Goal: Information Seeking & Learning: Understand process/instructions

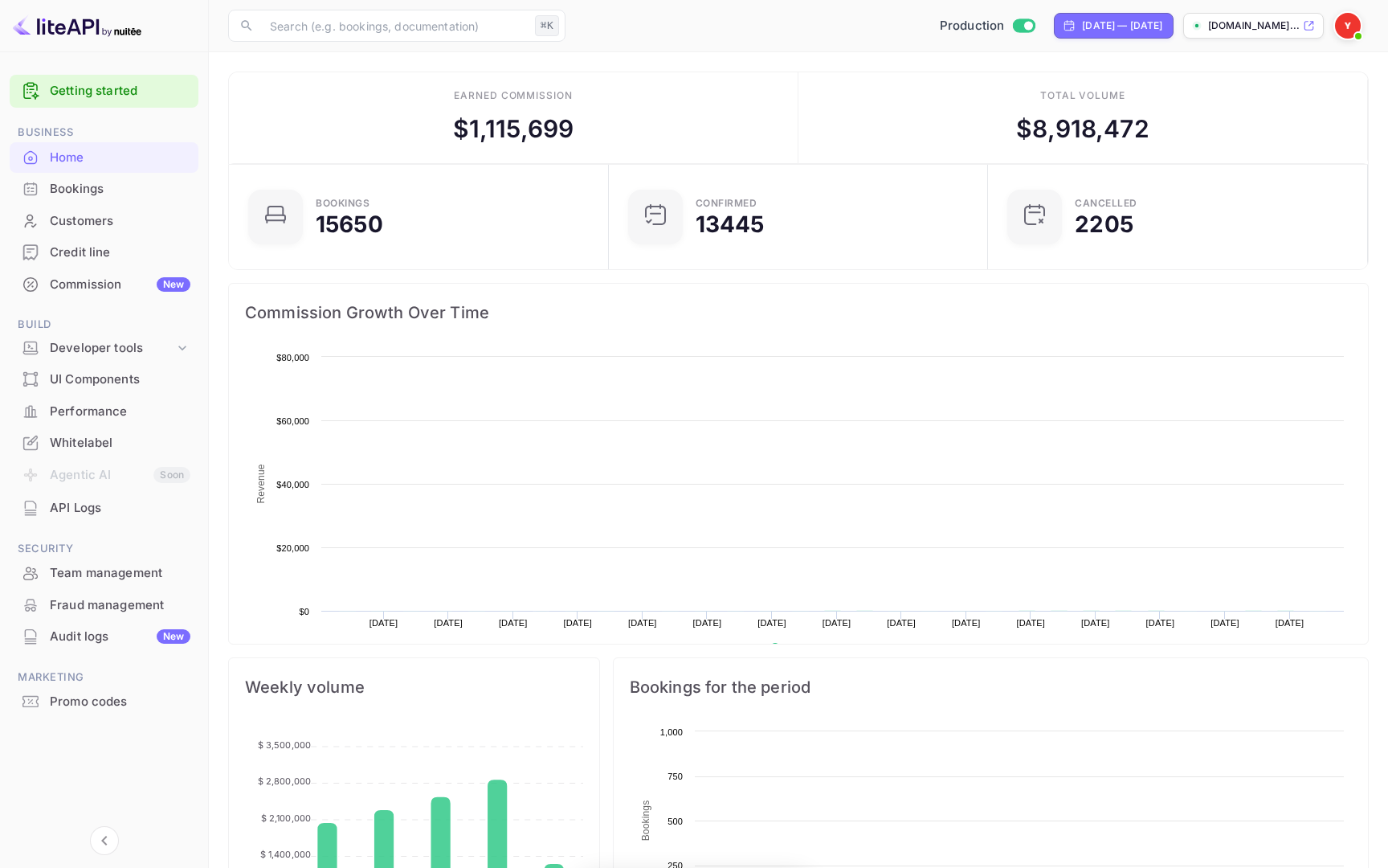
scroll to position [261, 370]
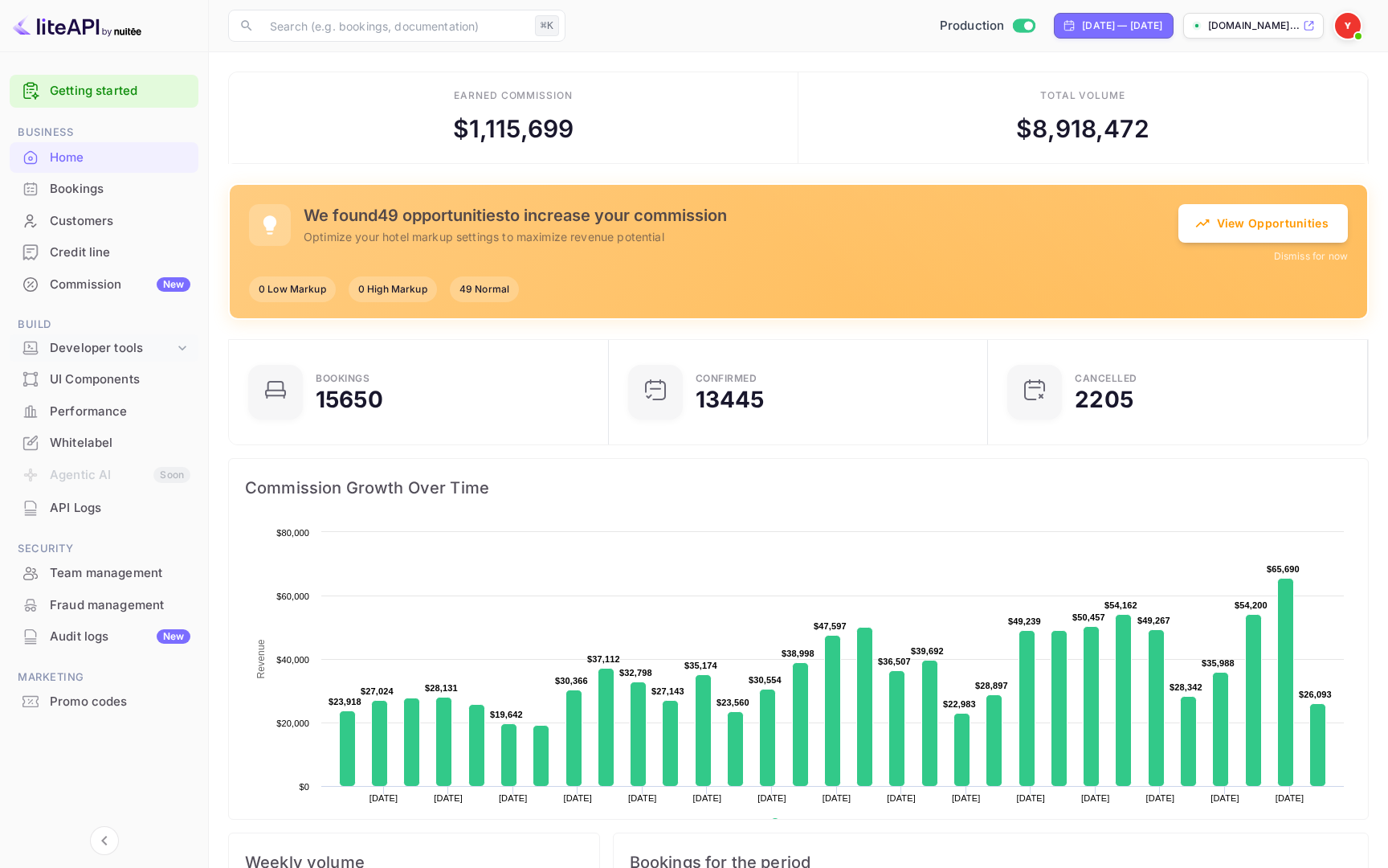
click at [100, 344] on div "Developer tools" at bounding box center [112, 347] width 124 height 18
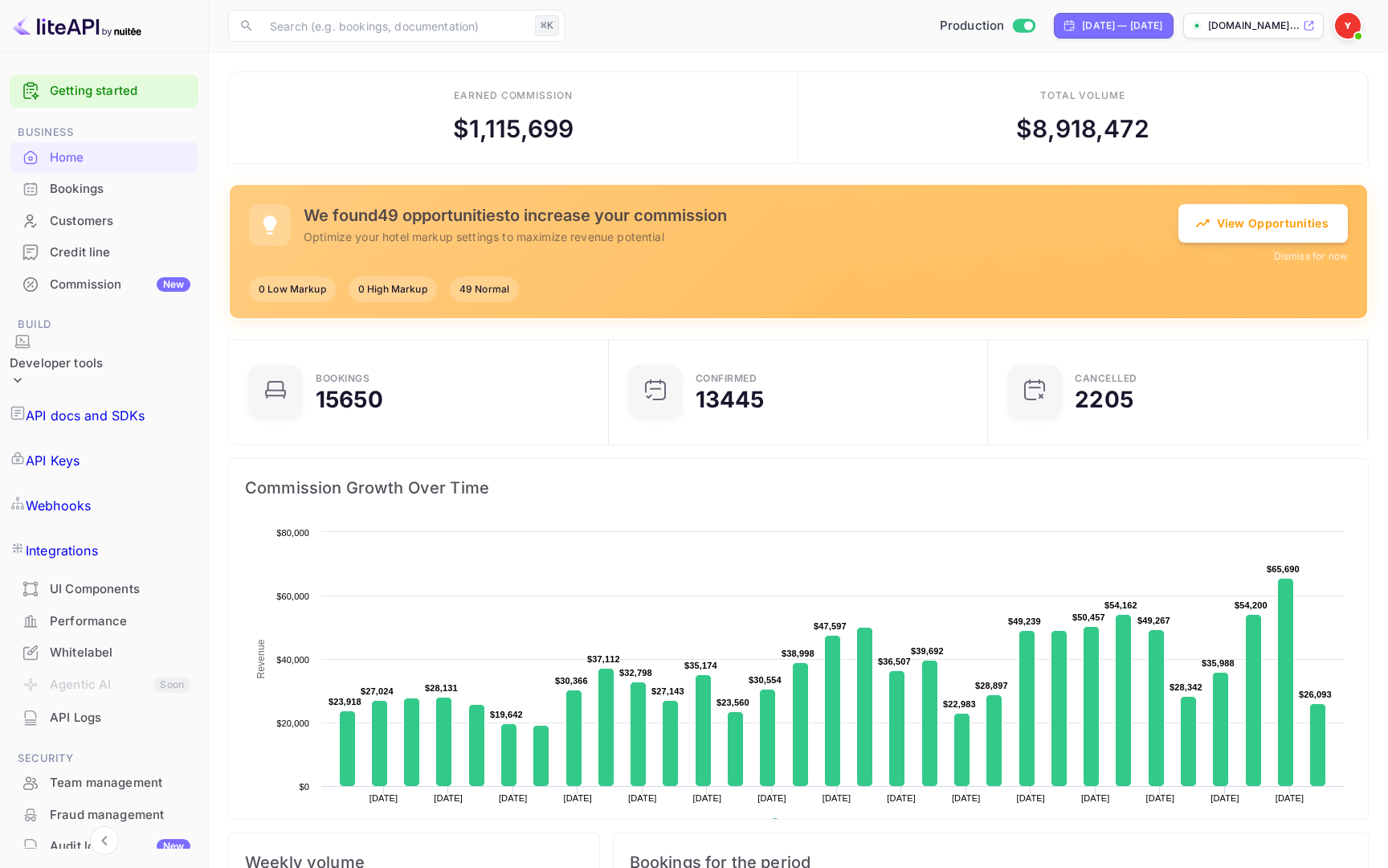
click at [125, 406] on p "API docs and SDKs" at bounding box center [85, 416] width 120 height 19
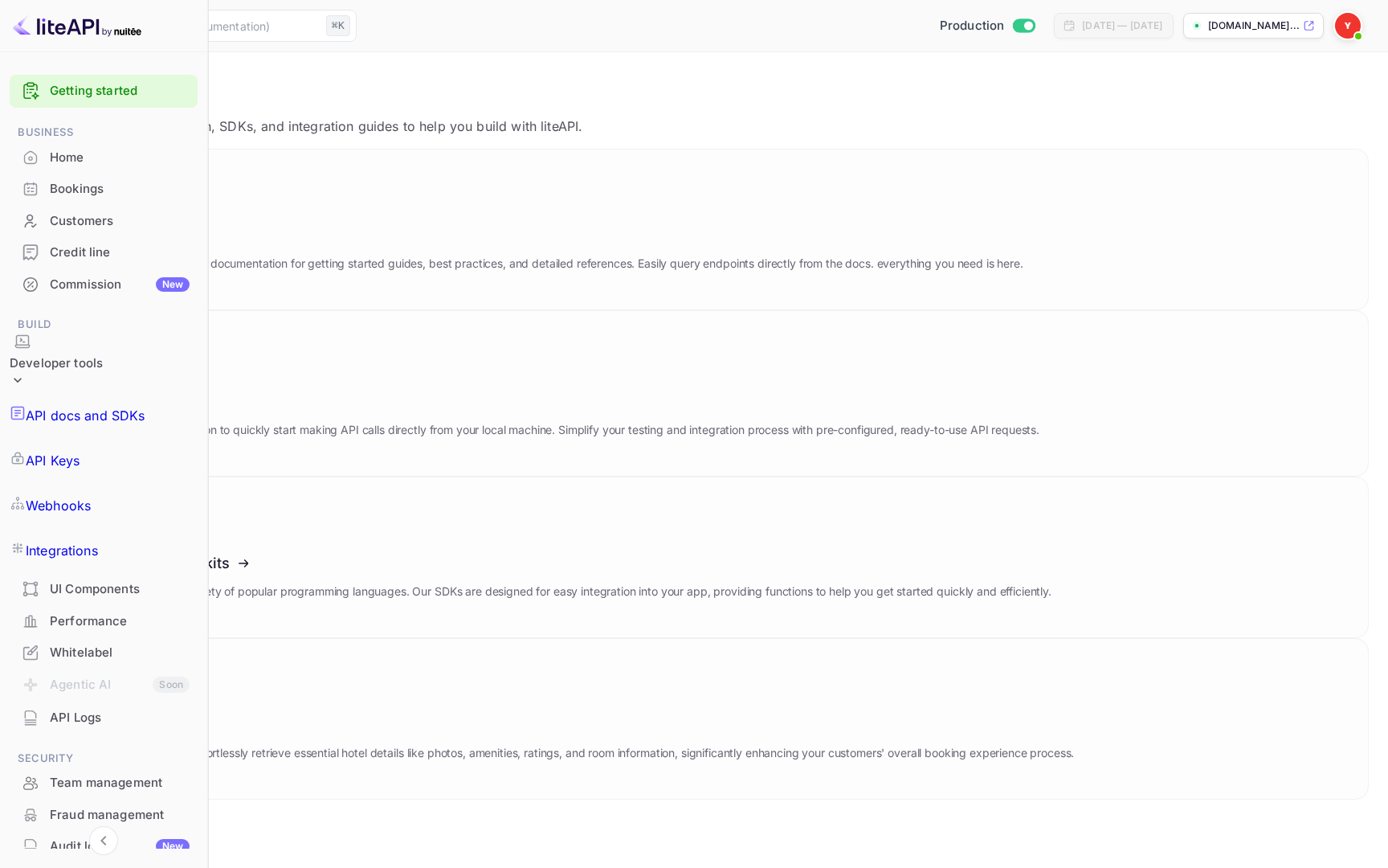
click at [112, 438] on link "API Keys" at bounding box center [103, 459] width 188 height 45
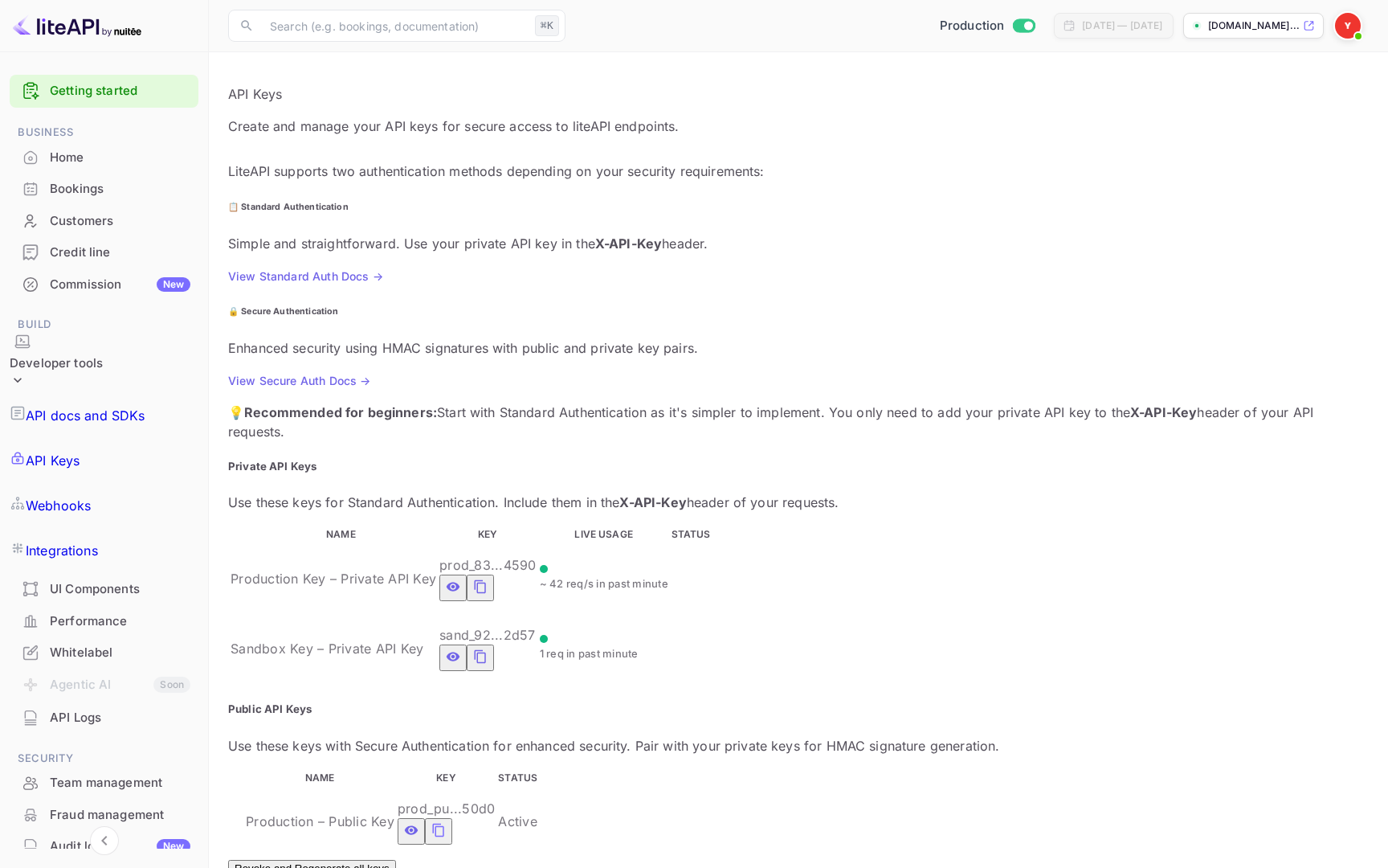
click at [486, 580] on icon "private api keys table" at bounding box center [480, 587] width 11 height 14
click at [487, 577] on icon "private api keys table" at bounding box center [480, 586] width 15 height 19
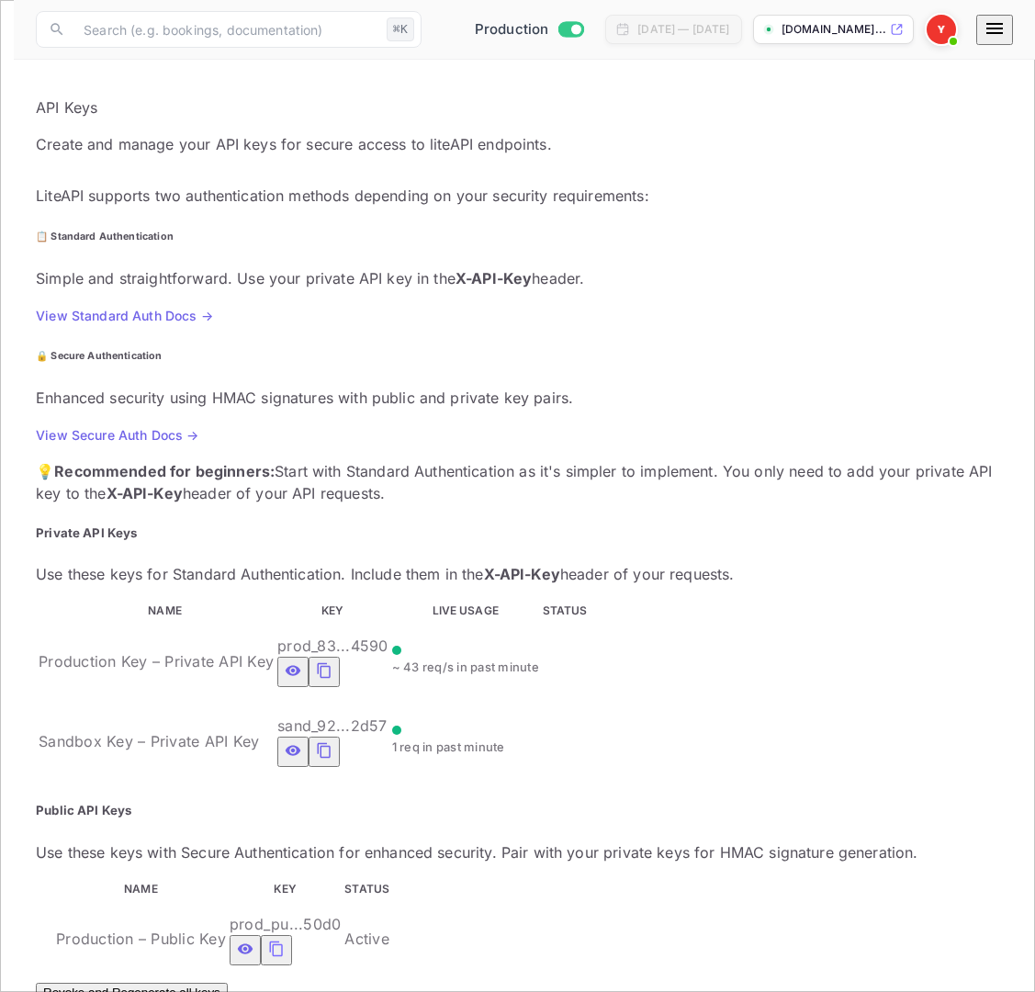
type input "465409"
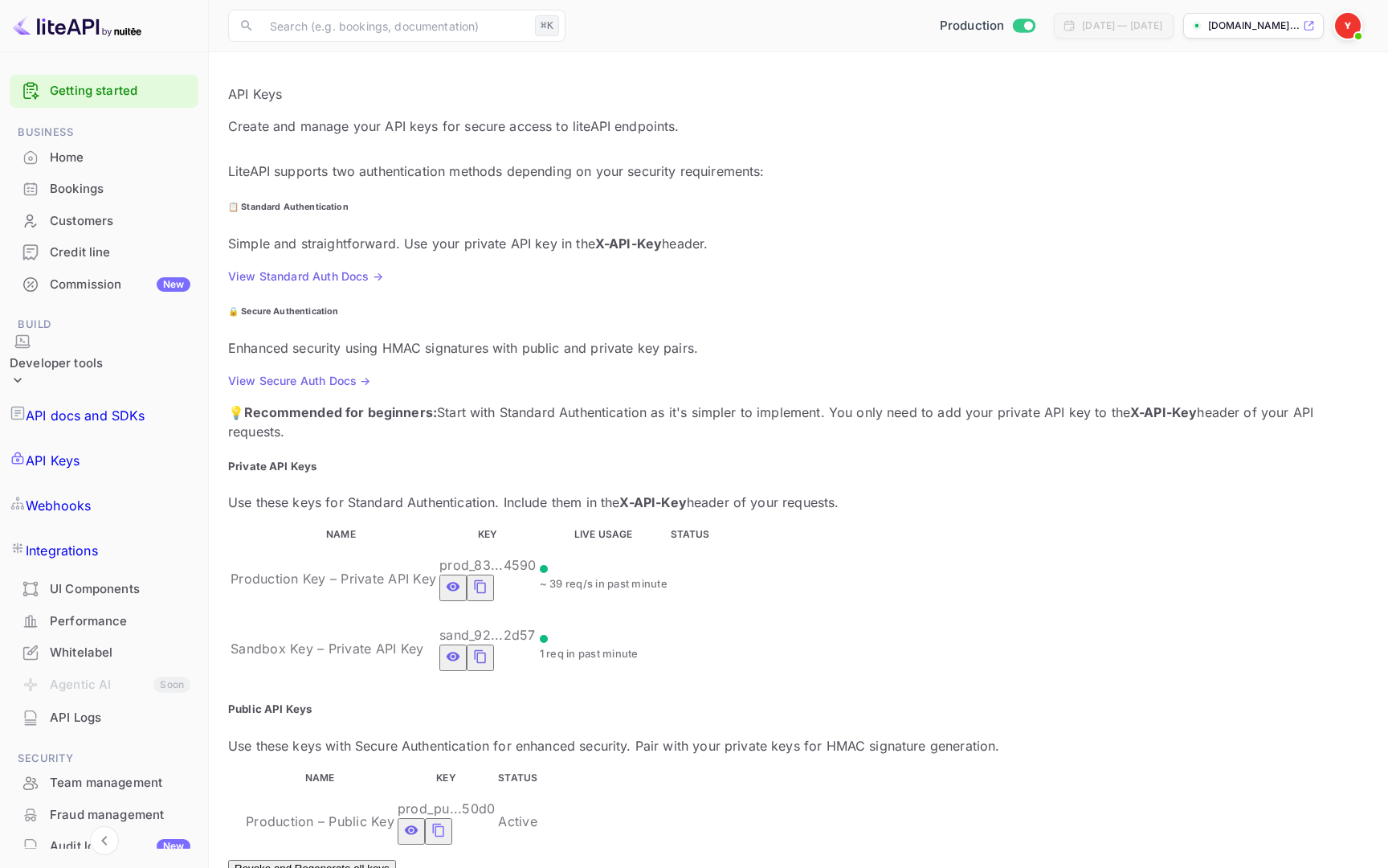
click at [108, 406] on p "API docs and SDKs" at bounding box center [85, 416] width 120 height 19
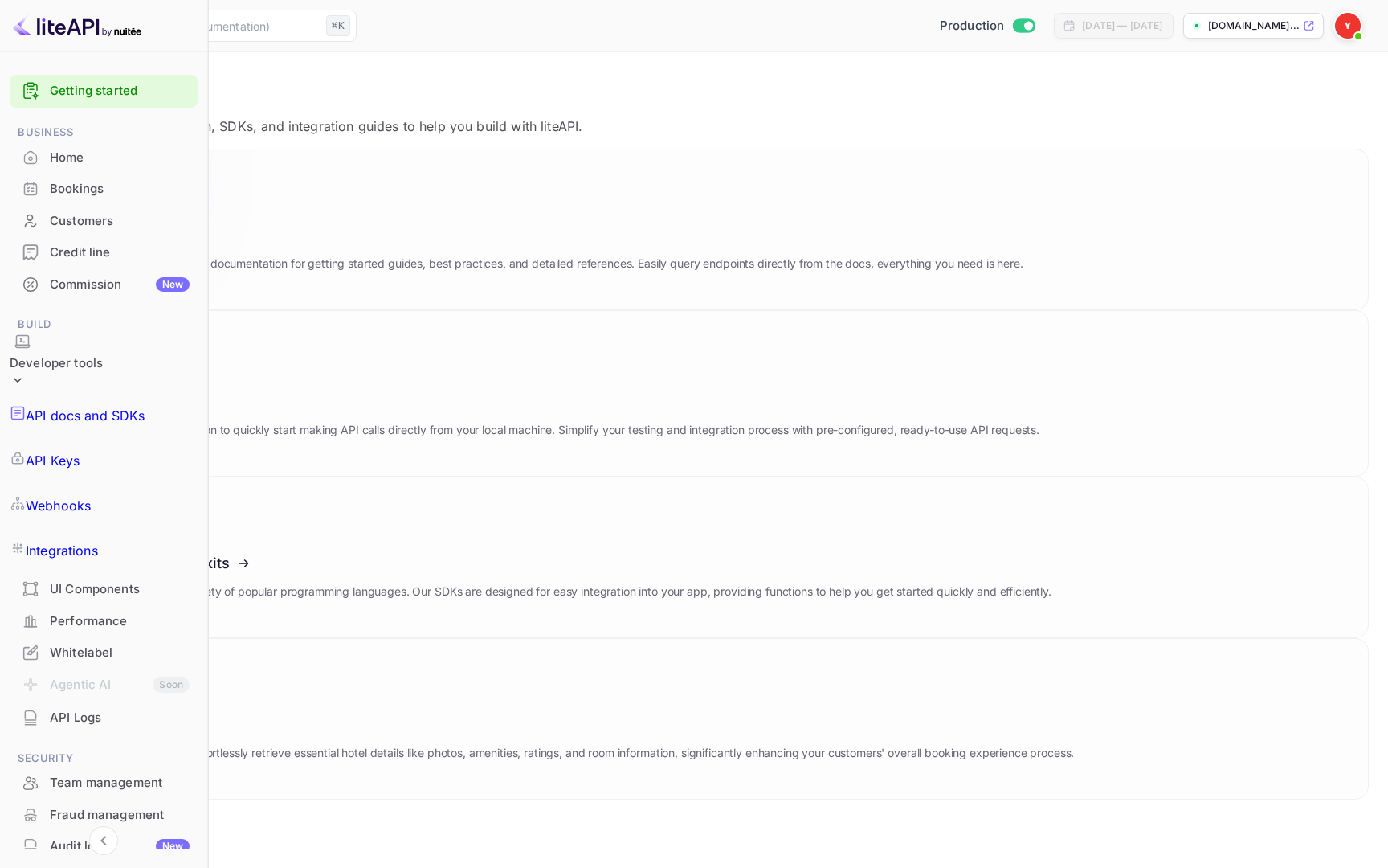
click at [481, 239] on h3 "API documentation" at bounding box center [534, 234] width 978 height 17
click at [1230, 26] on p "[DOMAIN_NAME]..." at bounding box center [1254, 25] width 92 height 15
